Goal: Task Accomplishment & Management: Use online tool/utility

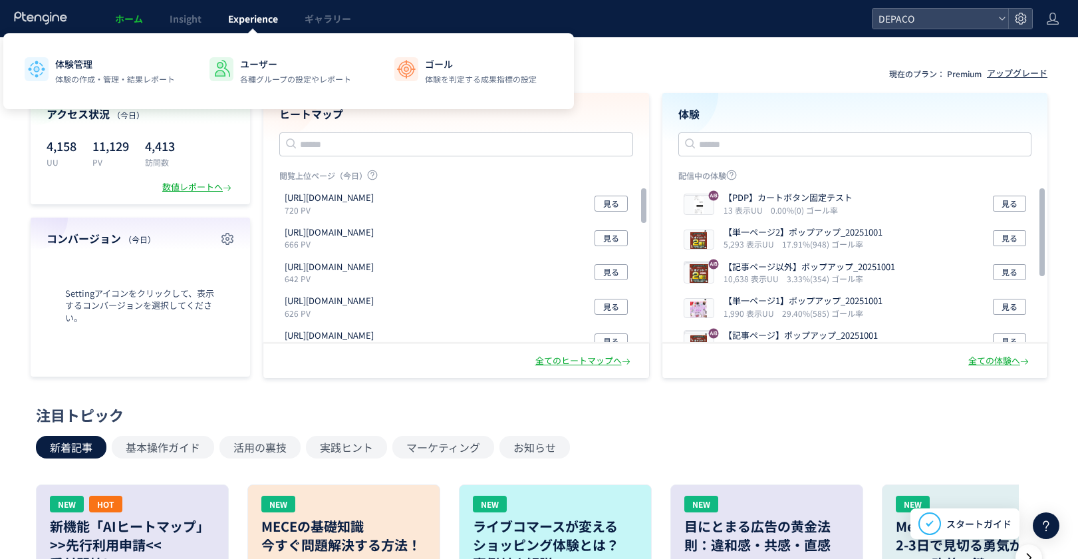
click at [260, 19] on span "Experience" at bounding box center [253, 18] width 50 height 13
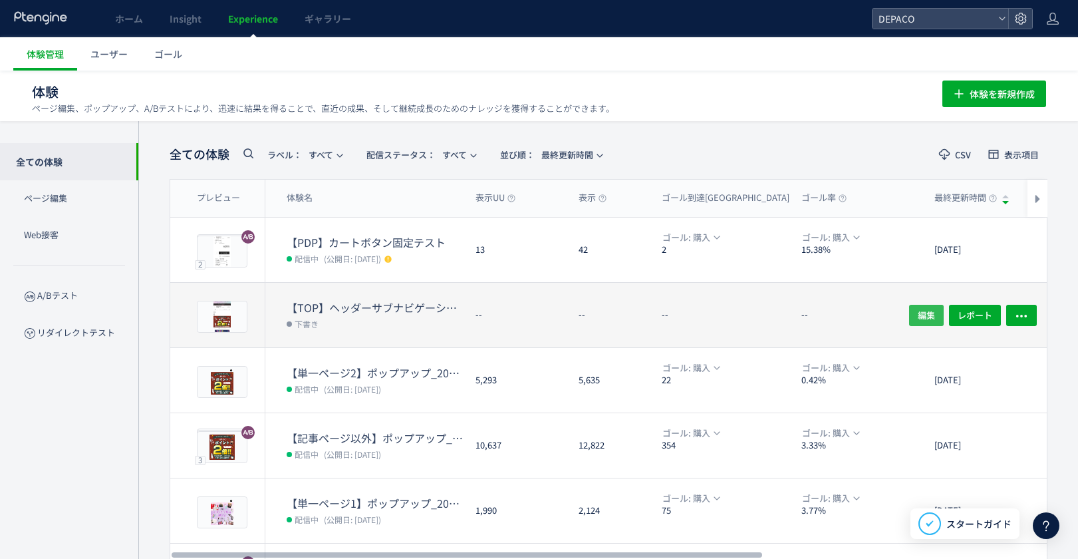
click at [929, 316] on span "編集" at bounding box center [926, 314] width 17 height 21
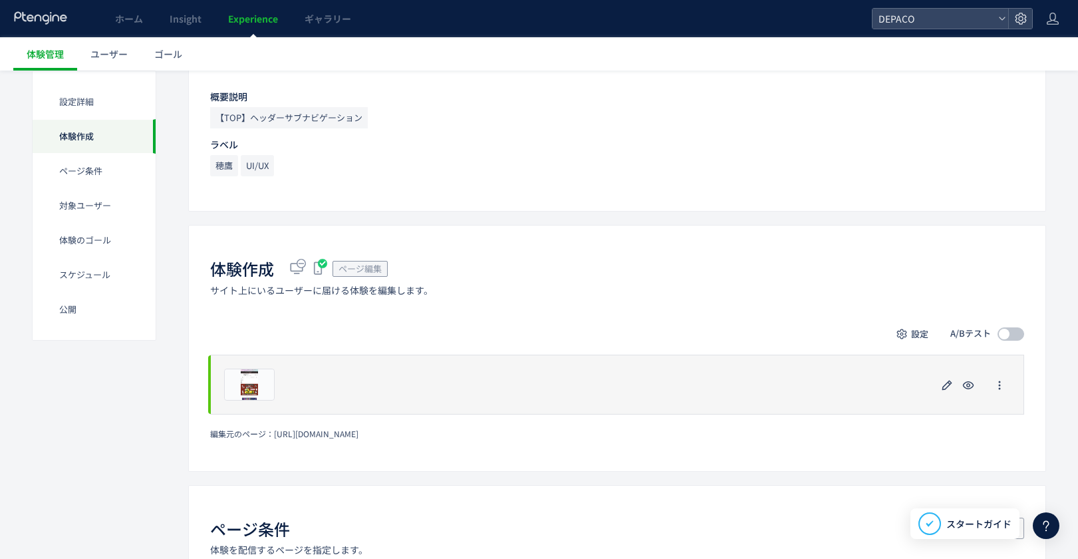
scroll to position [200, 0]
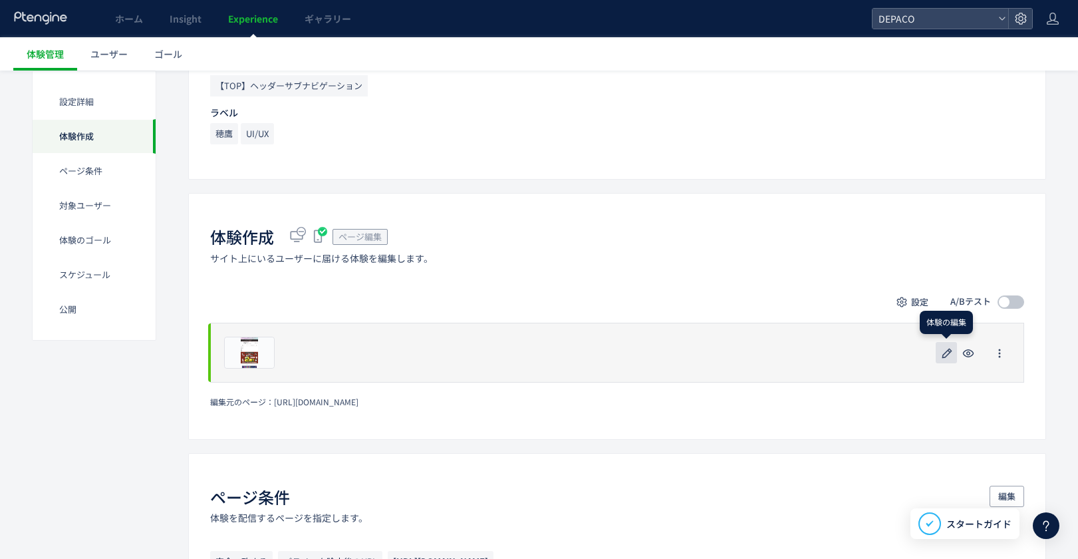
click at [947, 350] on use "button" at bounding box center [947, 353] width 10 height 10
